Goal: Transaction & Acquisition: Purchase product/service

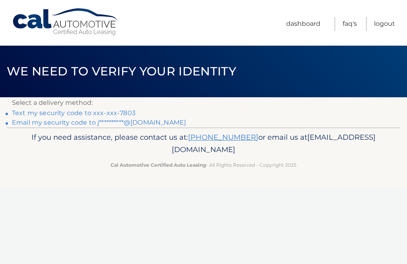
click at [104, 111] on link "Text my security code to xxx-xxx-7803" at bounding box center [74, 113] width 124 height 8
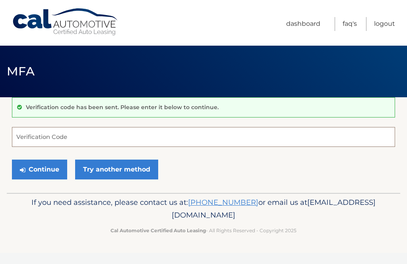
click at [82, 134] on input "Verification Code" at bounding box center [203, 137] width 383 height 20
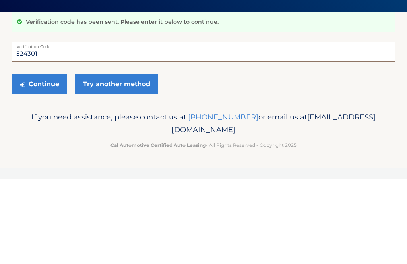
type input "524301"
click at [41, 160] on button "Continue" at bounding box center [39, 170] width 55 height 20
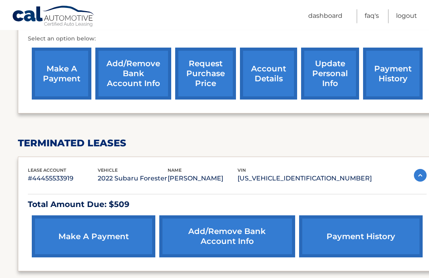
scroll to position [283, 0]
click at [109, 232] on link "make a payment" at bounding box center [94, 237] width 124 height 42
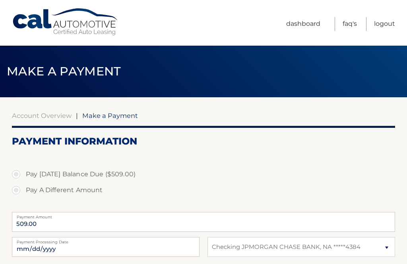
select select "NWFjNTU1NmMtYzU4MC00ZGExLTk3ZWYtZGE0ZTliZWZmODFh"
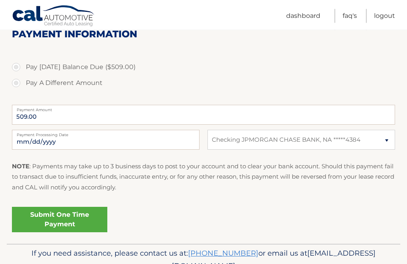
scroll to position [107, 0]
click at [69, 216] on link "Submit One Time Payment" at bounding box center [59, 219] width 95 height 25
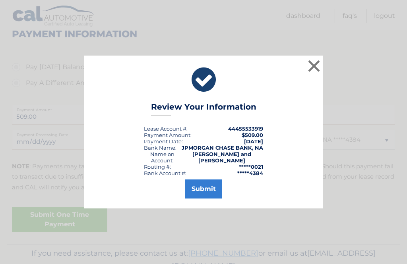
click at [203, 199] on button "Submit" at bounding box center [203, 189] width 37 height 19
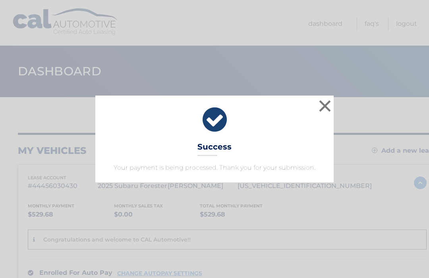
scroll to position [2, 0]
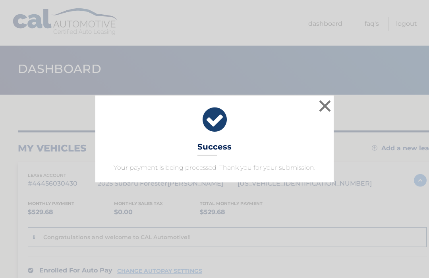
click at [325, 103] on button "×" at bounding box center [325, 106] width 16 height 16
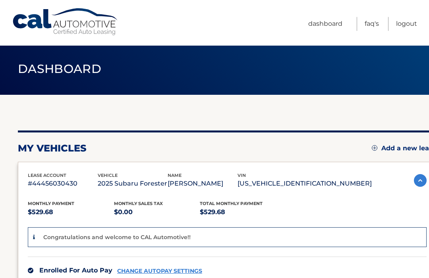
click at [411, 21] on link "Logout" at bounding box center [406, 24] width 21 height 14
